Goal: Information Seeking & Learning: Check status

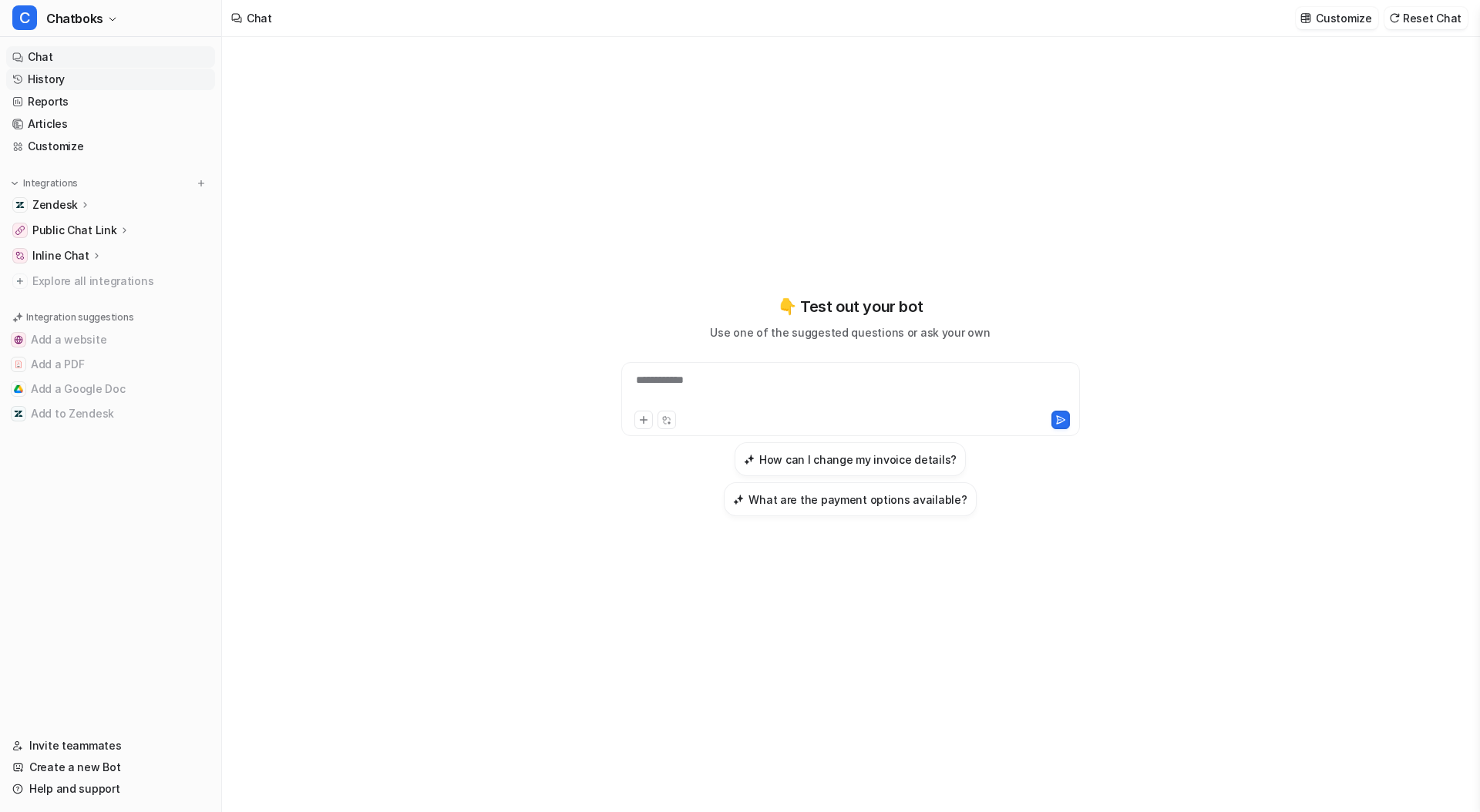
click at [49, 70] on link "History" at bounding box center [110, 79] width 209 height 21
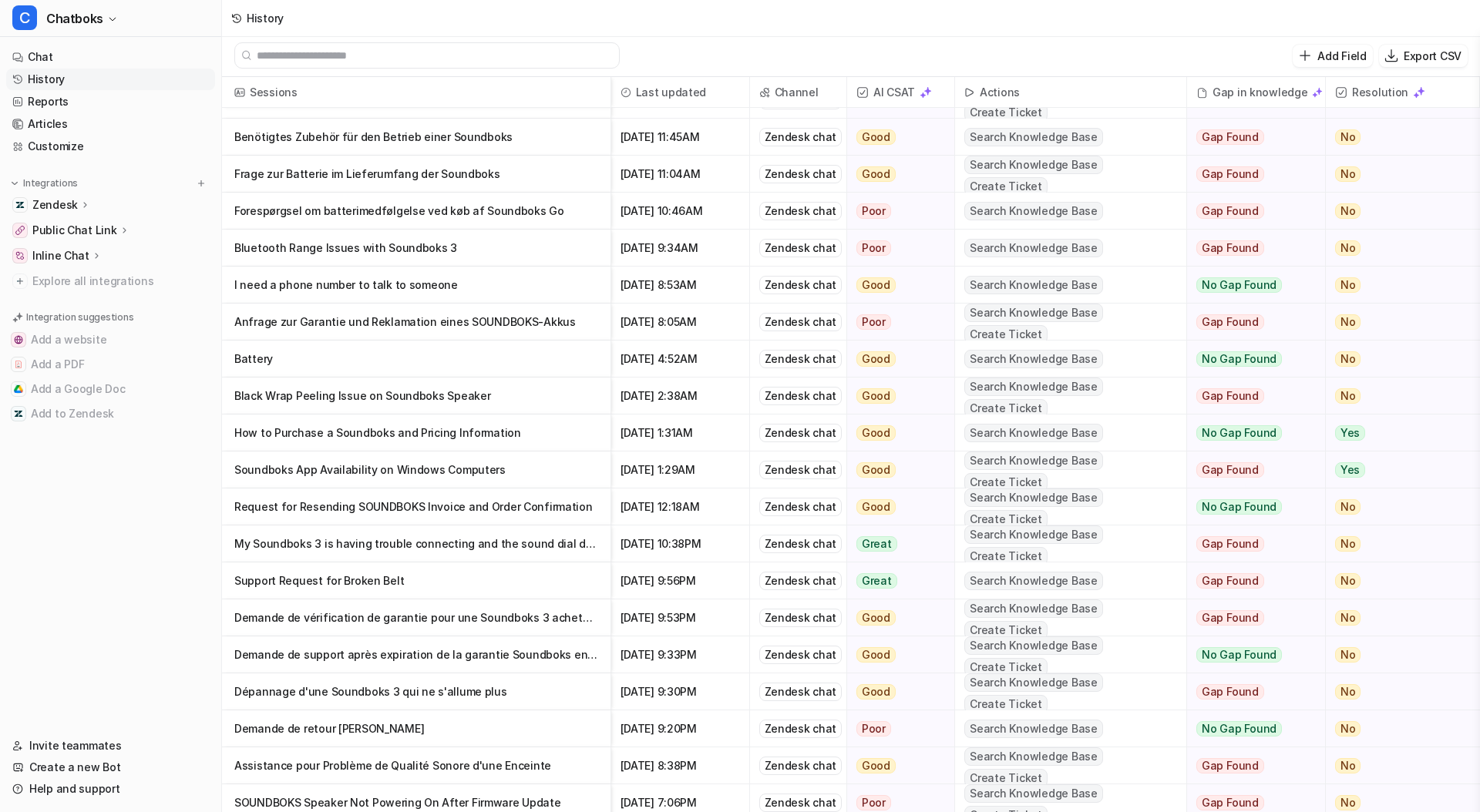
scroll to position [1647, 0]
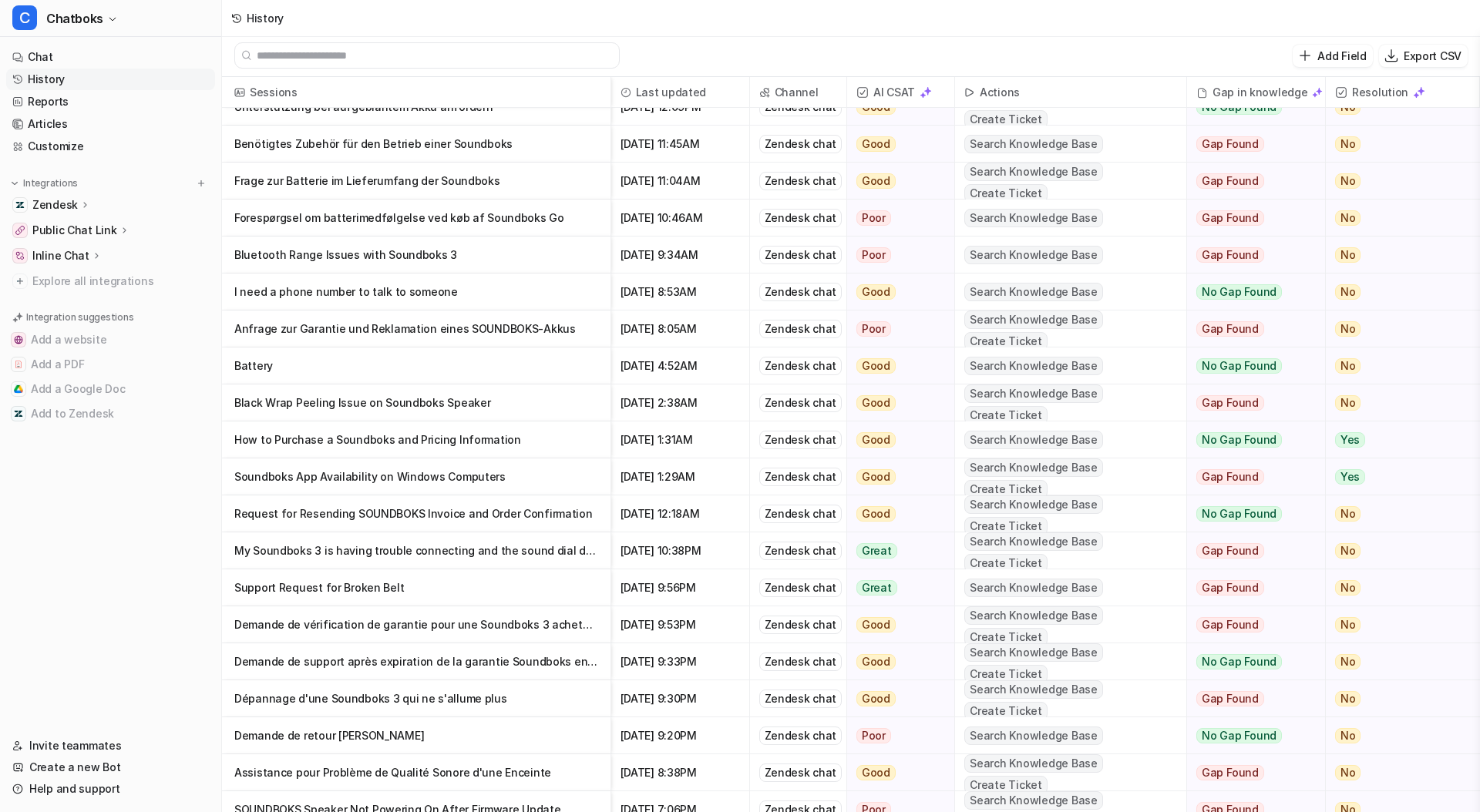
click at [479, 320] on p "Anfrage zur Garantie und Reklamation eines SOUNDBOKS-Akkus" at bounding box center [416, 329] width 363 height 37
